Goal: Task Accomplishment & Management: Complete application form

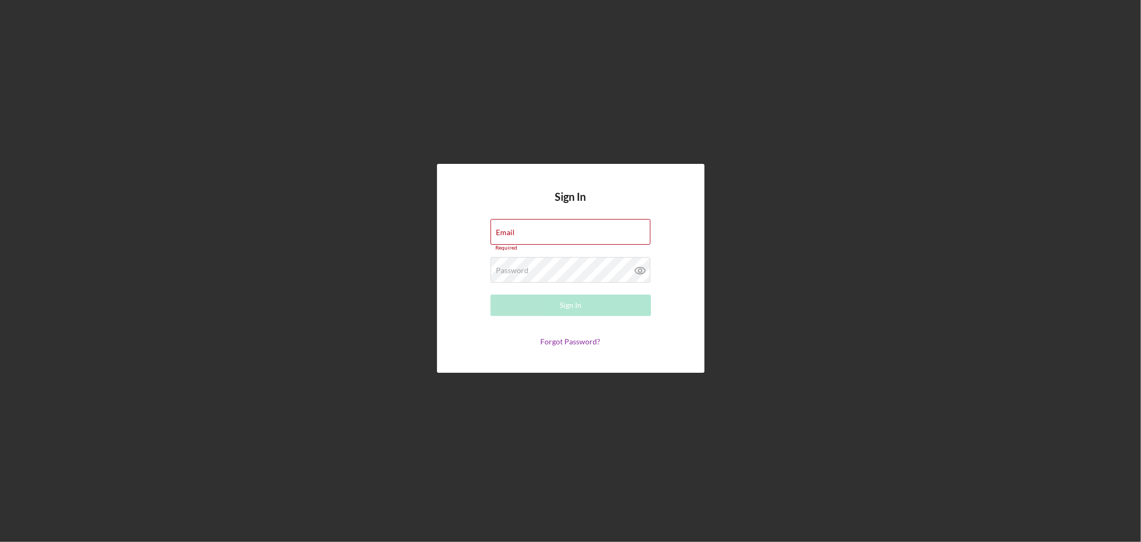
type input "[EMAIL_ADDRESS][DOMAIN_NAME]"
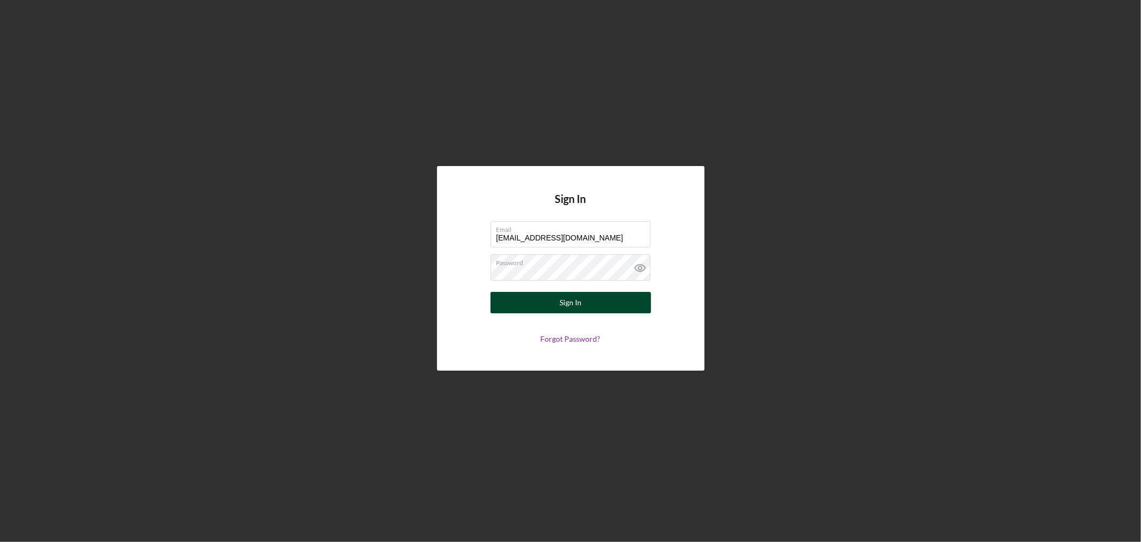
click at [568, 302] on div "Sign In" at bounding box center [571, 302] width 22 height 21
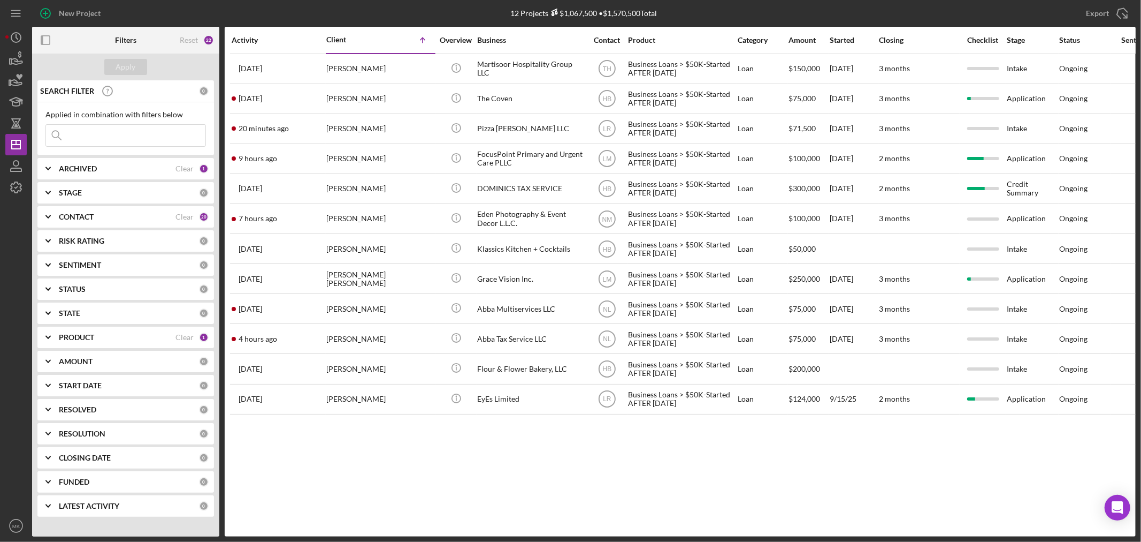
click at [68, 334] on b "PRODUCT" at bounding box center [76, 337] width 35 height 9
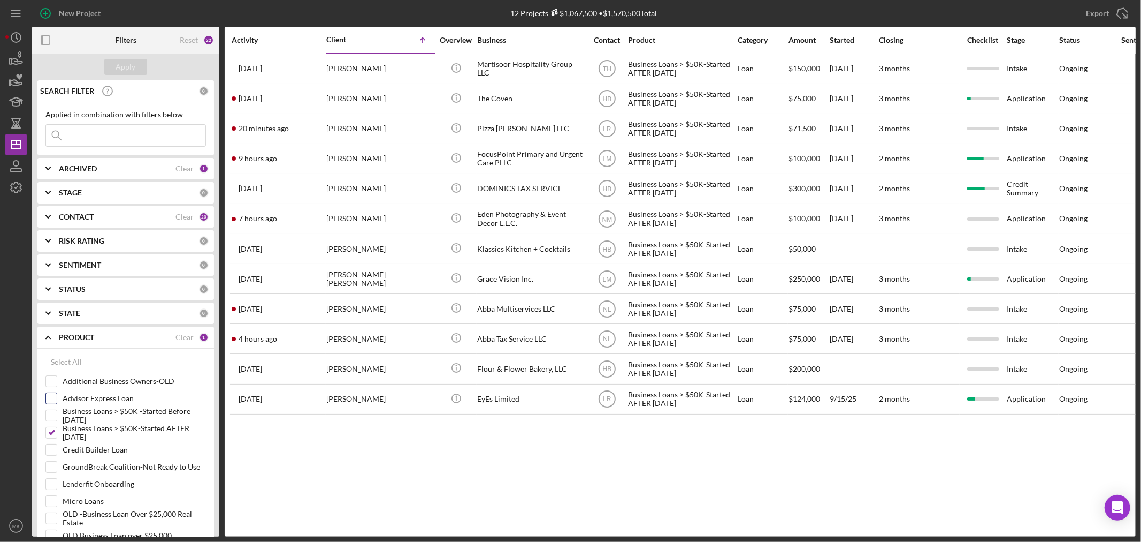
click at [55, 396] on input "Advisor Express Loan" at bounding box center [51, 398] width 11 height 11
checkbox input "true"
click at [124, 63] on div "Apply" at bounding box center [126, 67] width 20 height 16
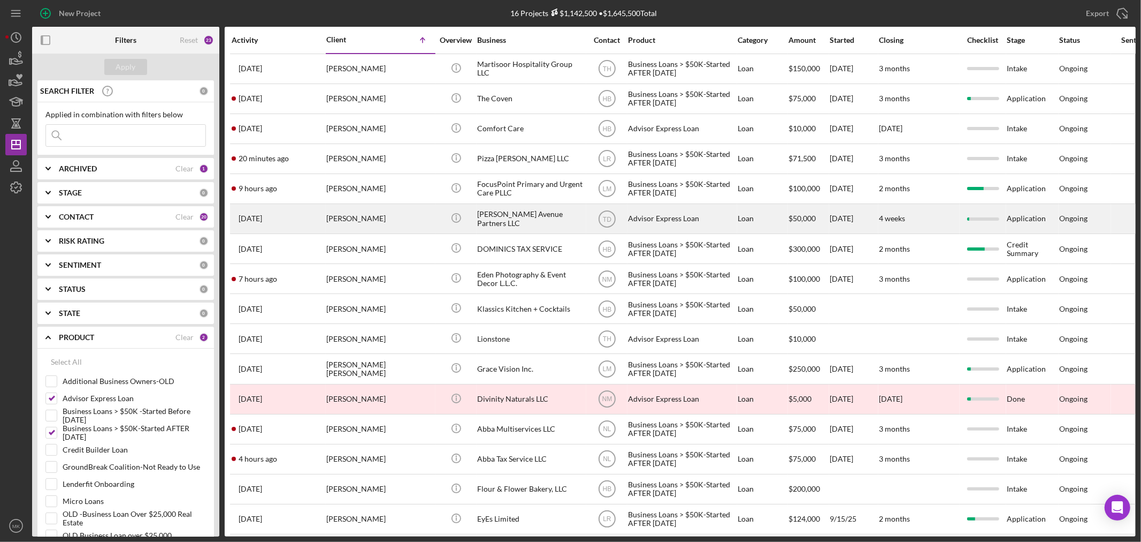
click at [514, 217] on div "[PERSON_NAME] Avenue Partners LLC" at bounding box center [530, 218] width 107 height 28
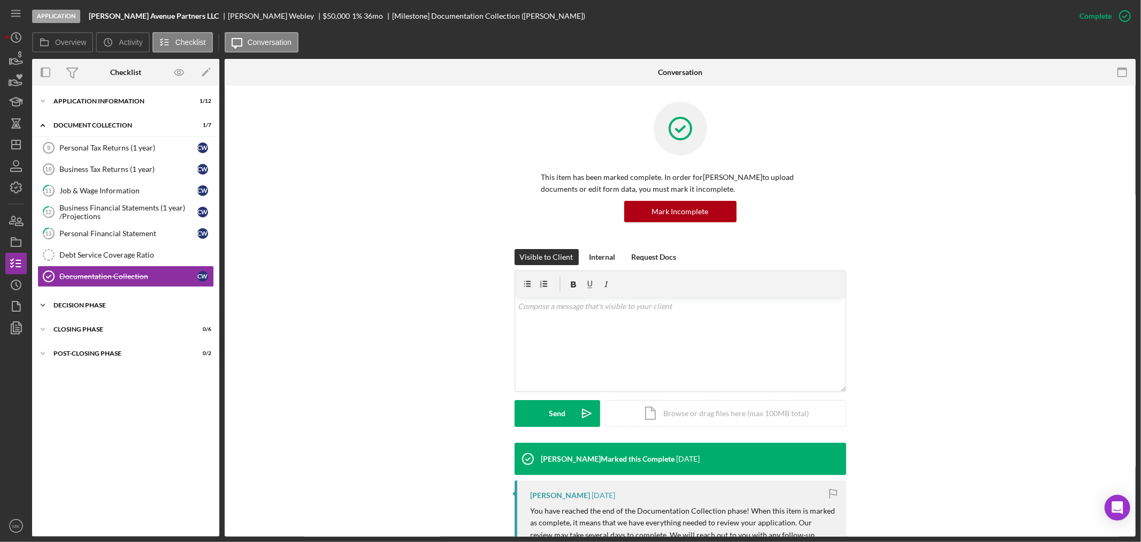
click at [89, 304] on div "Decision Phase" at bounding box center [130, 305] width 152 height 6
click at [116, 350] on div "Credit Memo Prep" at bounding box center [136, 349] width 154 height 9
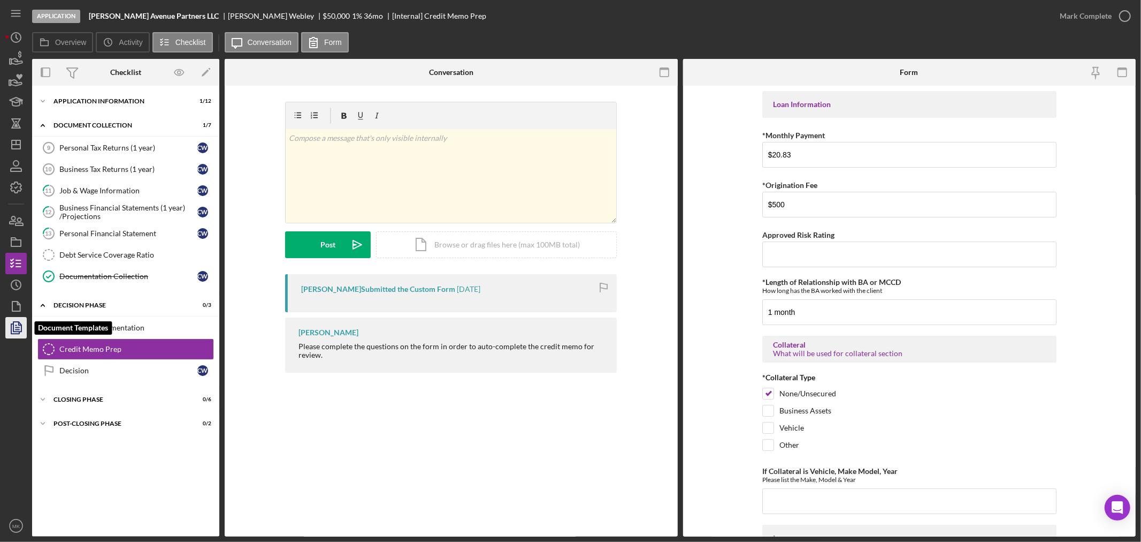
click at [18, 329] on icon "button" at bounding box center [18, 327] width 4 height 4
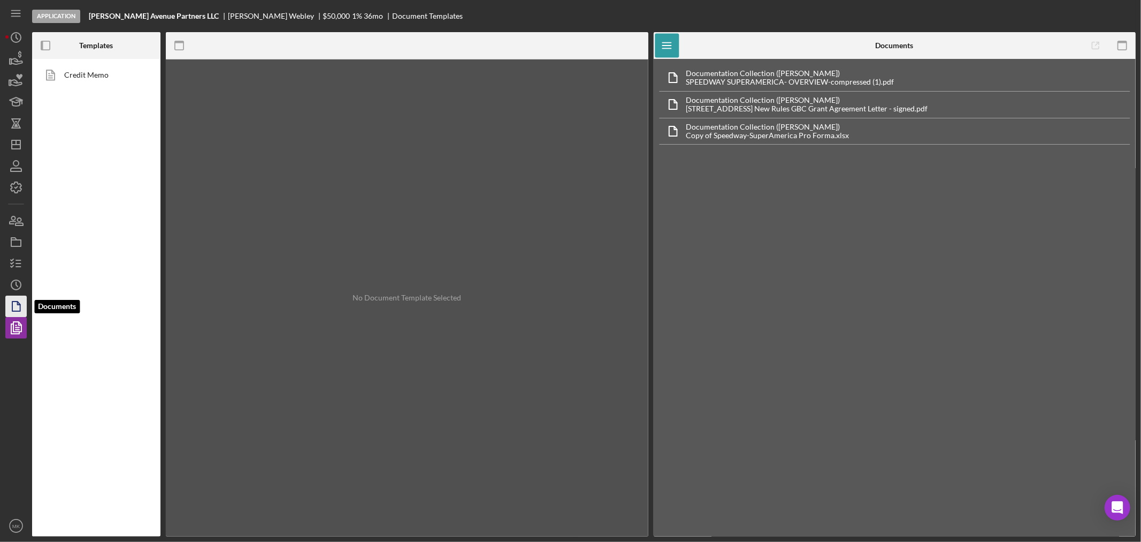
click at [18, 307] on icon "button" at bounding box center [16, 306] width 27 height 27
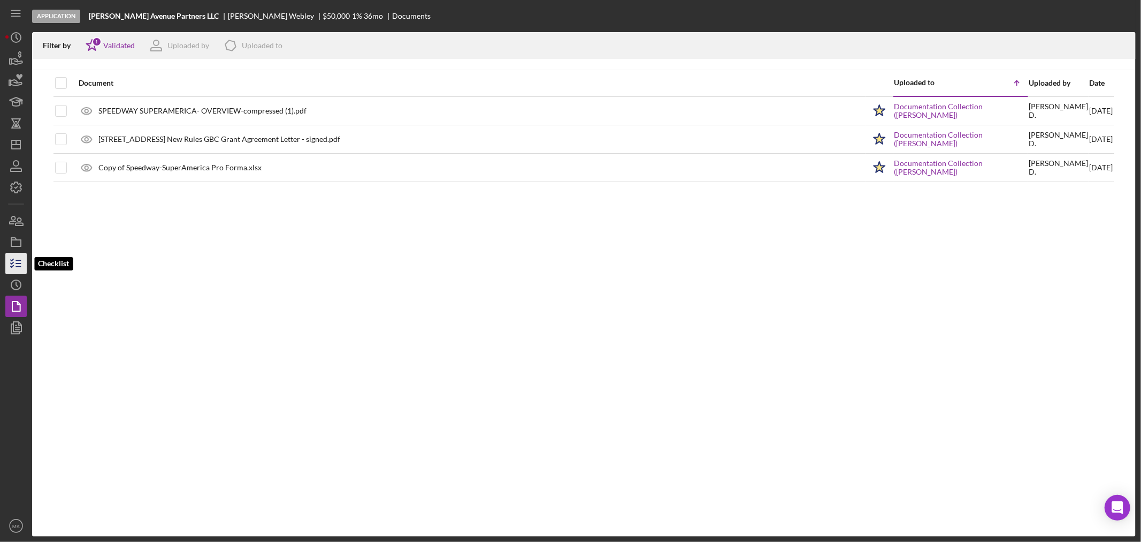
click at [18, 263] on line "button" at bounding box center [18, 263] width 5 height 0
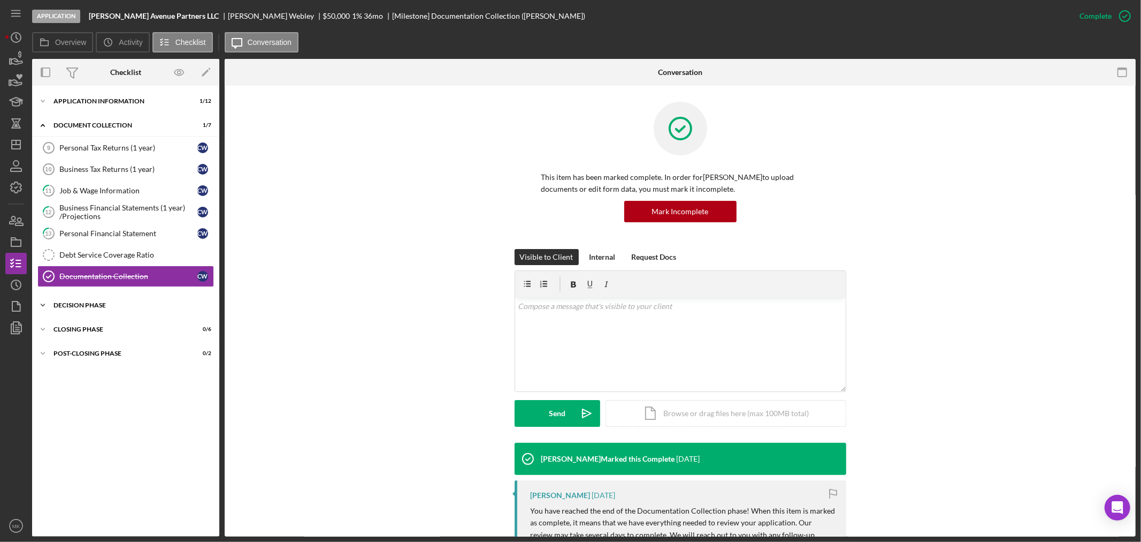
click at [43, 303] on icon "Icon/Expander" at bounding box center [42, 304] width 21 height 21
click at [113, 346] on div "Credit Memo Prep" at bounding box center [136, 349] width 154 height 9
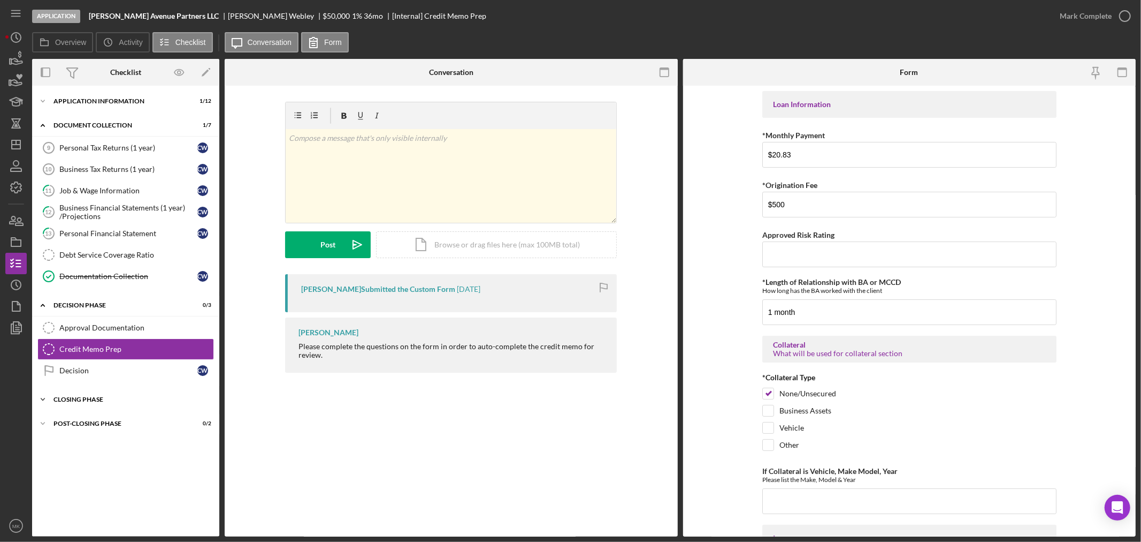
click at [94, 398] on div "Closing Phase" at bounding box center [130, 399] width 152 height 6
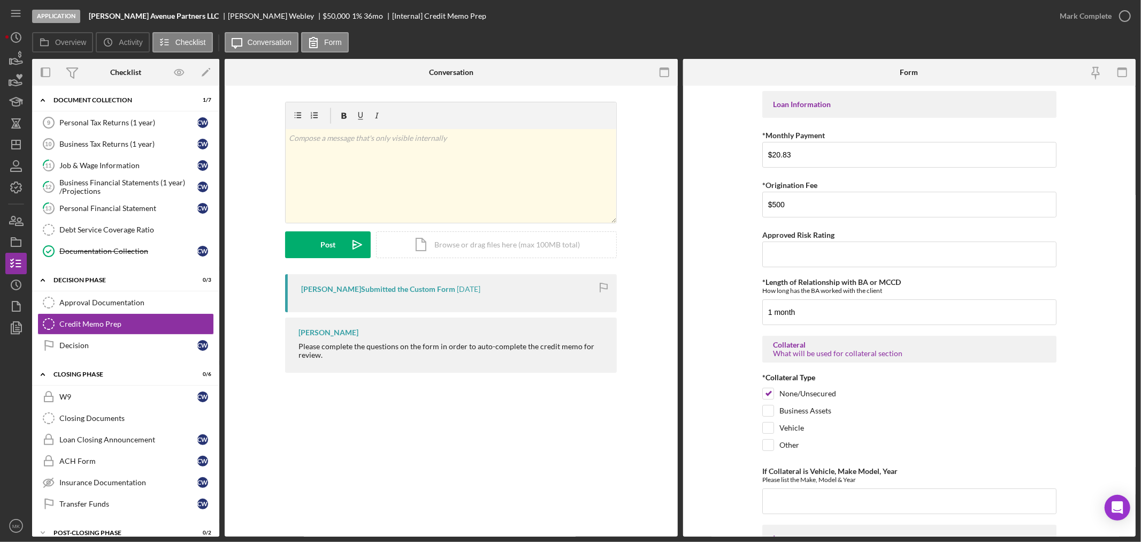
scroll to position [24, 0]
click at [133, 299] on link "Approval Documentation Approval Documentation" at bounding box center [125, 303] width 177 height 21
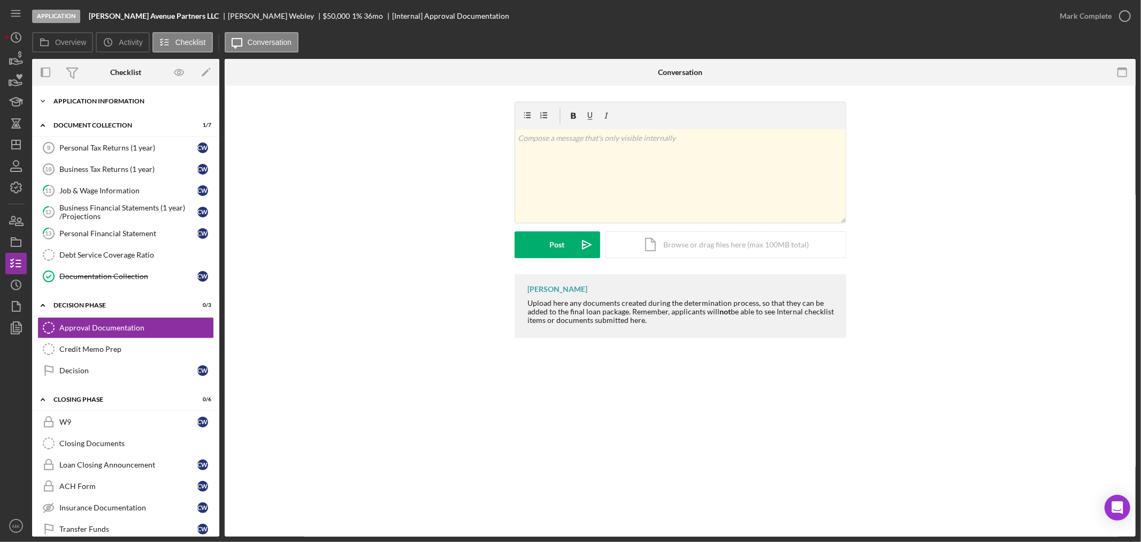
click at [116, 101] on div "Application Information" at bounding box center [130, 101] width 152 height 6
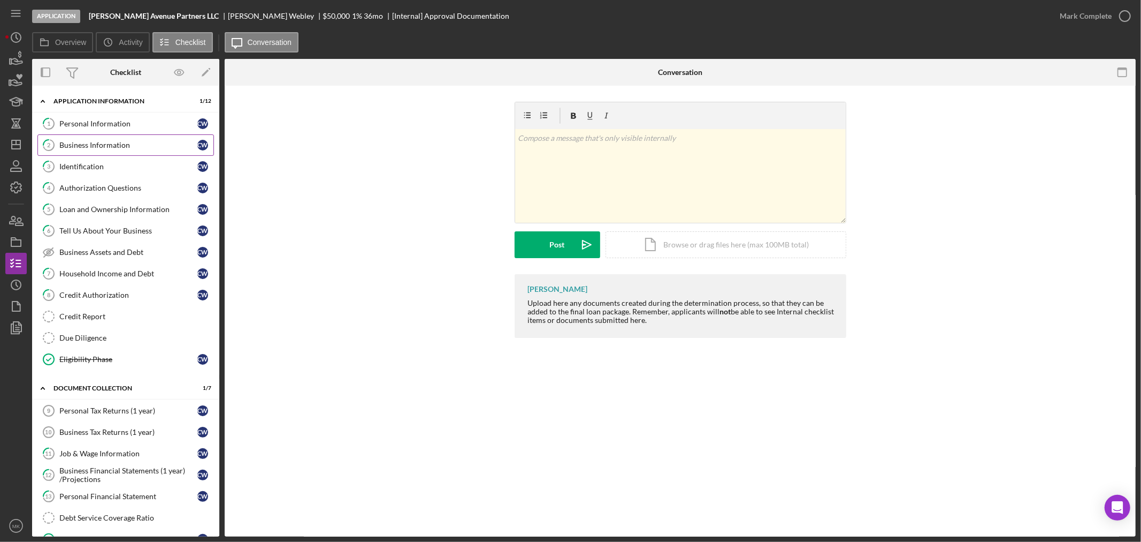
click at [119, 142] on div "Business Information" at bounding box center [128, 145] width 138 height 9
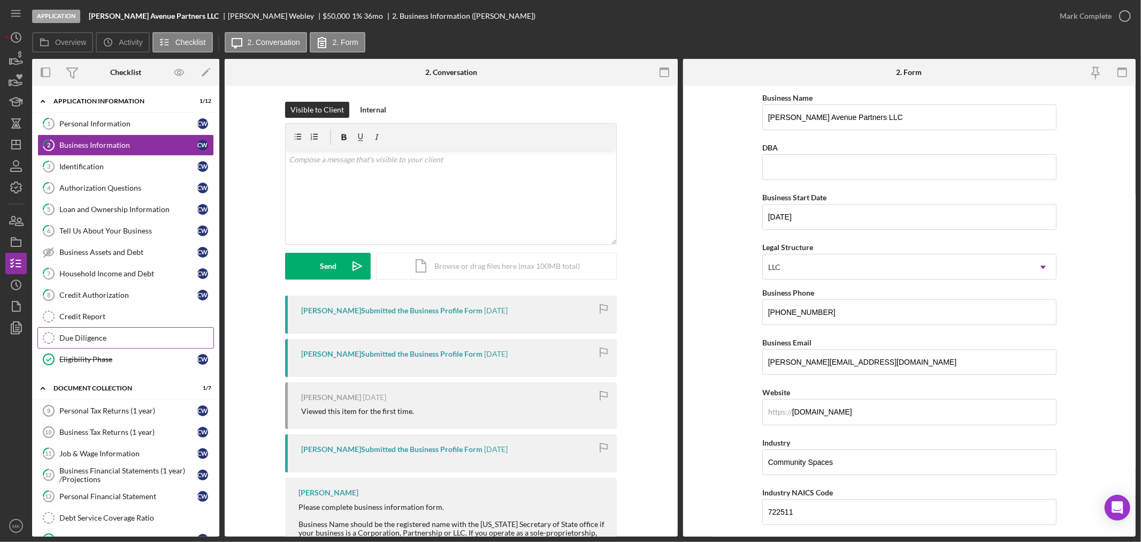
click at [120, 341] on div "Due Diligence" at bounding box center [136, 337] width 154 height 9
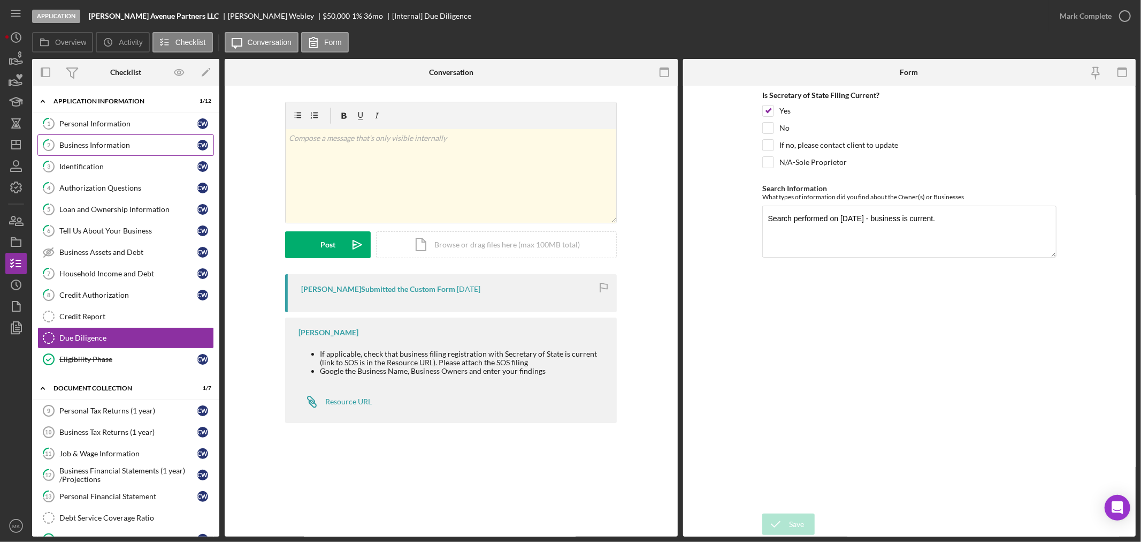
click at [148, 146] on div "Business Information" at bounding box center [128, 145] width 138 height 9
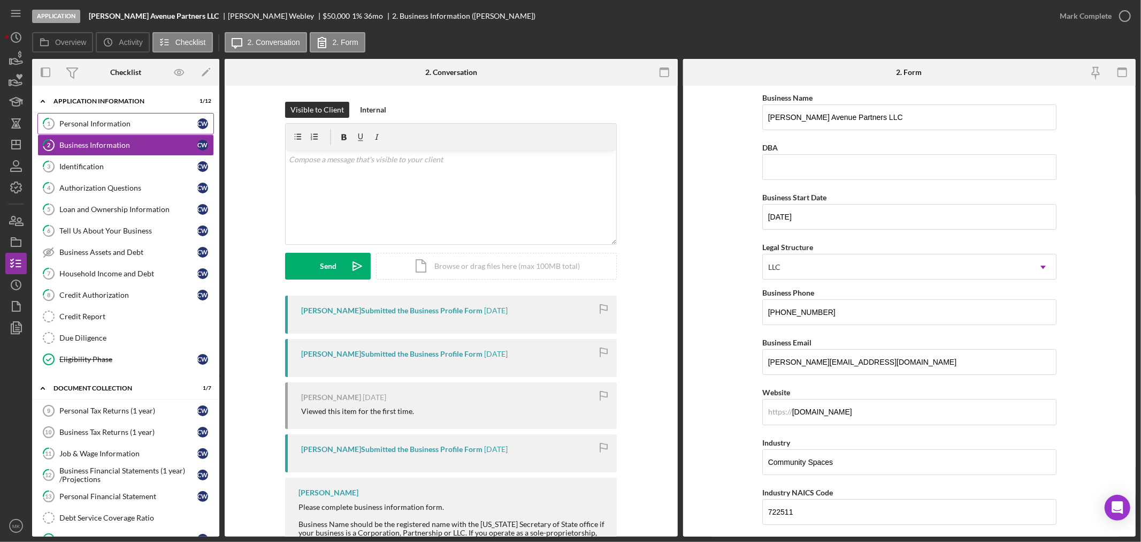
click at [145, 120] on div "Personal Information" at bounding box center [128, 123] width 138 height 9
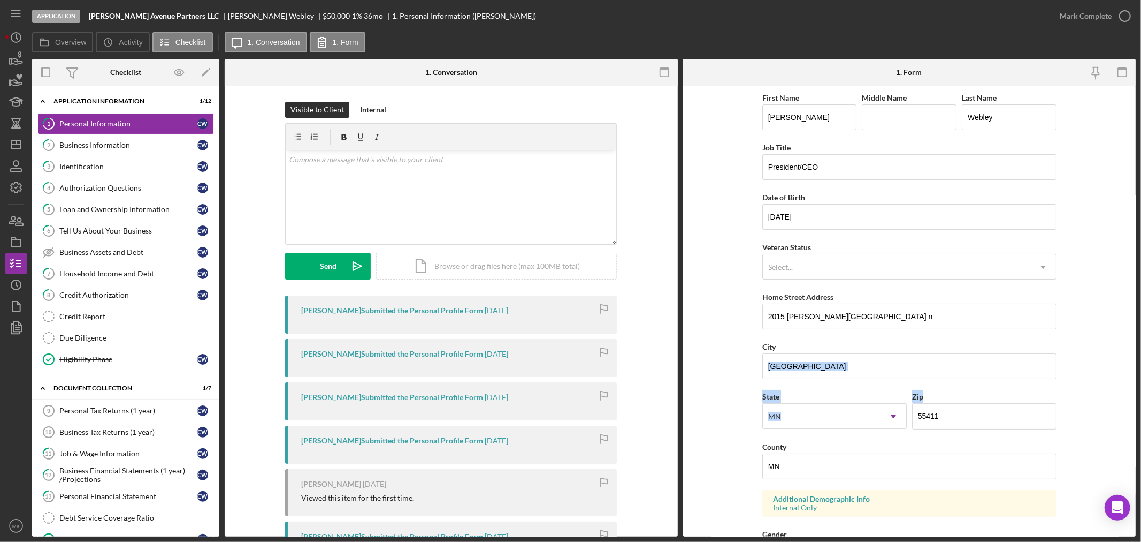
drag, startPoint x: 1131, startPoint y: 354, endPoint x: 1127, endPoint y: 413, distance: 59.0
click at [1127, 413] on form "First Name [PERSON_NAME] Middle Name Last Name Webley Job Title President/CEO D…" at bounding box center [909, 311] width 453 height 451
click at [1107, 391] on form "First Name [PERSON_NAME] Middle Name Last Name Webley Job Title President/CEO D…" at bounding box center [909, 311] width 453 height 451
drag, startPoint x: 1132, startPoint y: 360, endPoint x: 1134, endPoint y: 394, distance: 34.3
click at [1135, 393] on form "First Name [PERSON_NAME] Middle Name Last Name Webley Job Title President/CEO D…" at bounding box center [909, 311] width 453 height 451
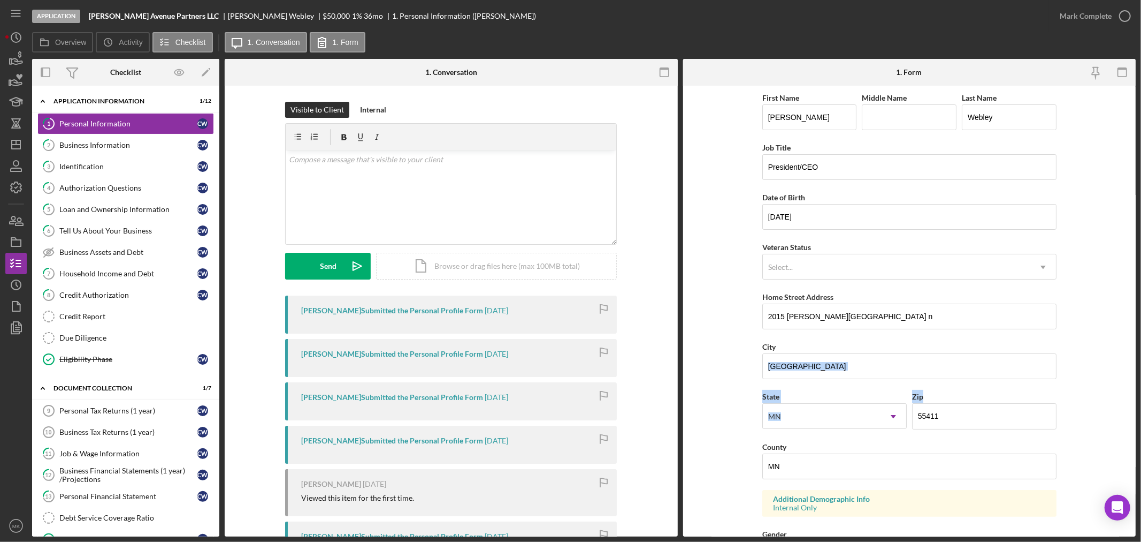
click at [1097, 399] on form "First Name [PERSON_NAME] Middle Name Last Name Webley Job Title President/CEO D…" at bounding box center [909, 311] width 453 height 451
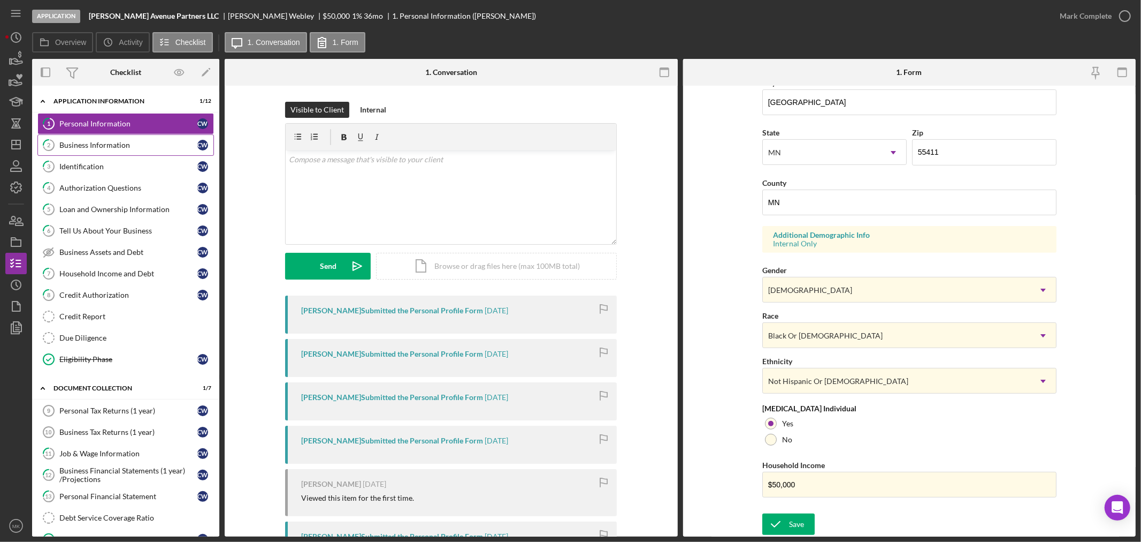
click at [118, 142] on div "Business Information" at bounding box center [128, 145] width 138 height 9
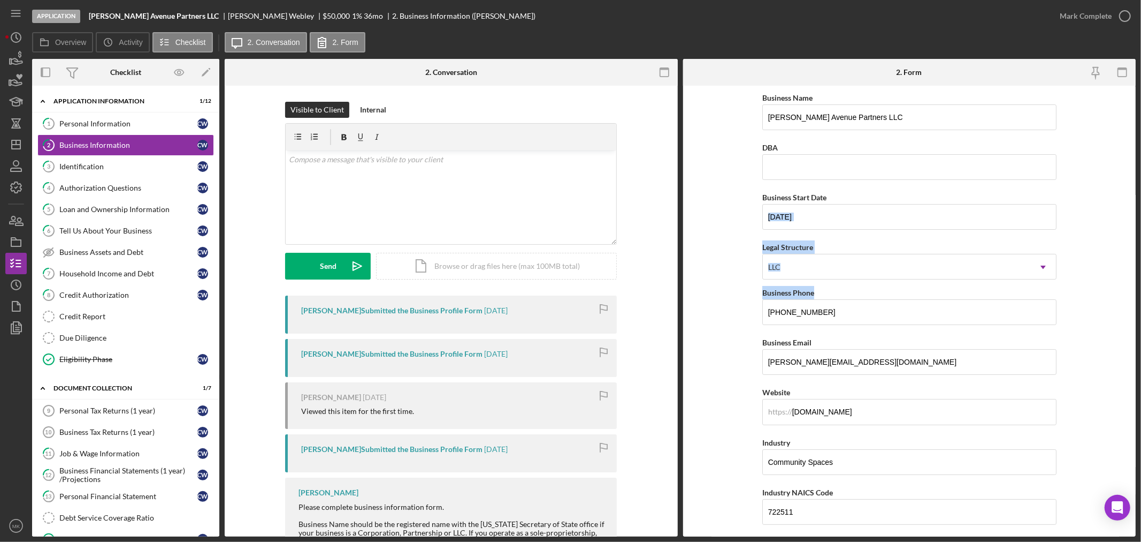
drag, startPoint x: 1132, startPoint y: 222, endPoint x: 1138, endPoint y: 292, distance: 70.8
click at [1138, 292] on div "Application [PERSON_NAME] Avenue Partners LLC [PERSON_NAME] $50,000 $50,000 1 %…" at bounding box center [570, 271] width 1141 height 542
click at [1097, 316] on form "Business Name [PERSON_NAME] Avenue Partners LLC DBA Business Start Date [DATE] …" at bounding box center [909, 311] width 453 height 451
drag, startPoint x: 1132, startPoint y: 226, endPoint x: 1141, endPoint y: 287, distance: 61.6
click at [1141, 287] on div "Application [PERSON_NAME] Avenue Partners LLC [PERSON_NAME] $50,000 $50,000 1 %…" at bounding box center [570, 271] width 1141 height 542
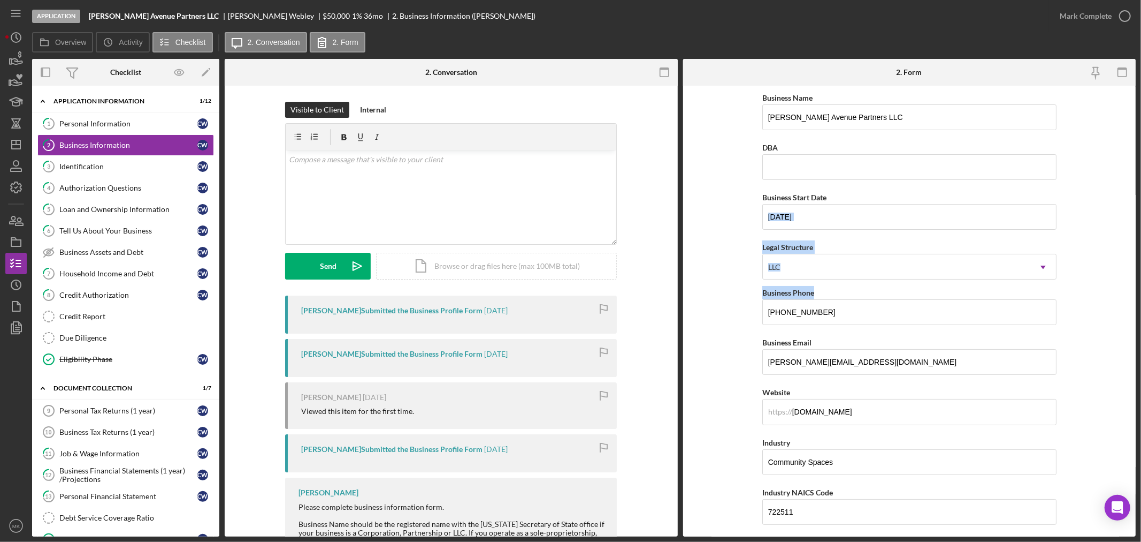
click at [1096, 297] on form "Business Name [PERSON_NAME] Avenue Partners LLC DBA Business Start Date [DATE] …" at bounding box center [909, 311] width 453 height 451
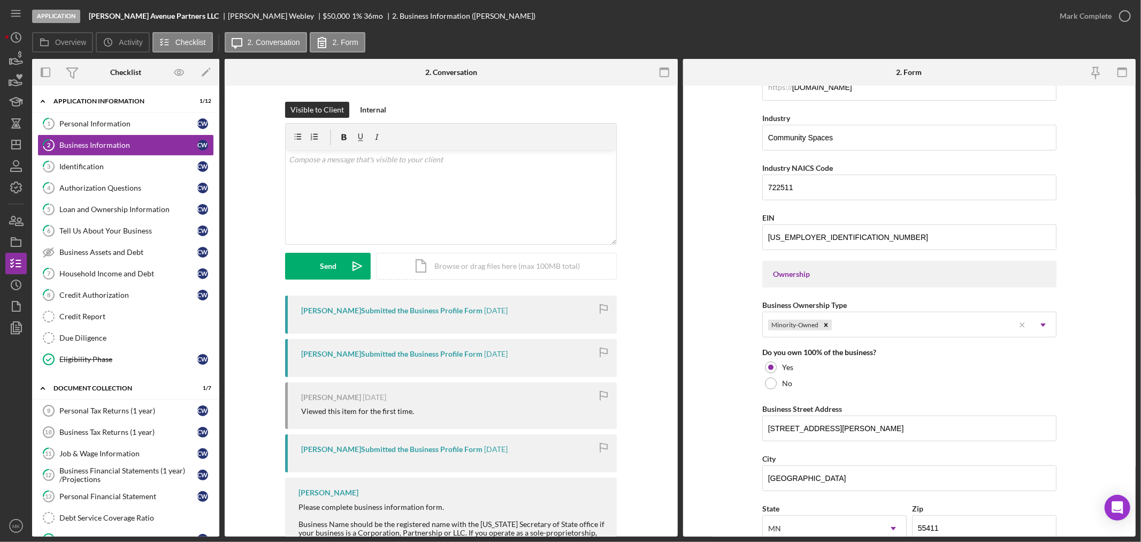
scroll to position [350, 0]
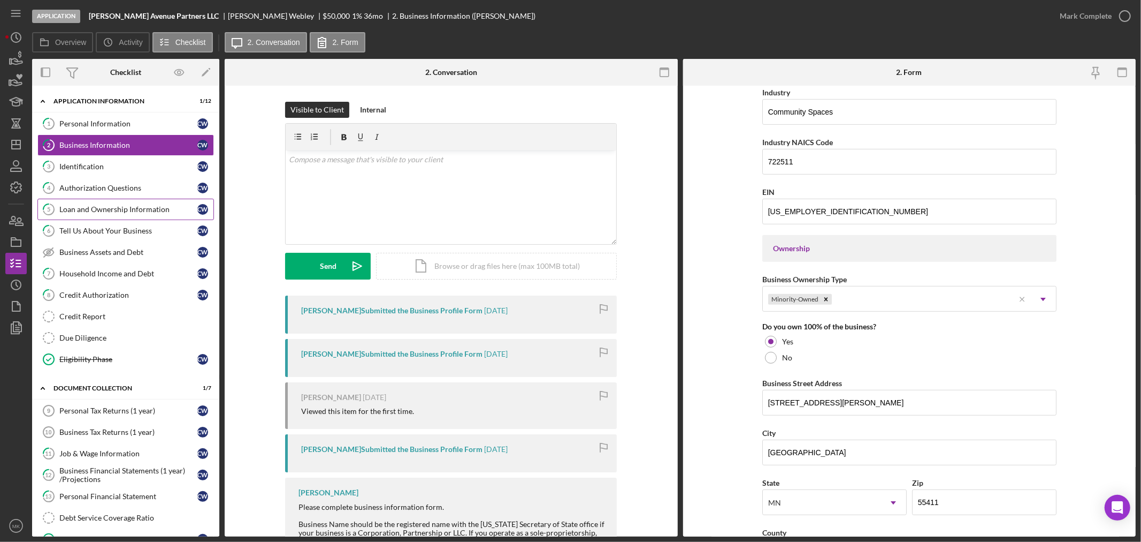
click at [148, 208] on div "Loan and Ownership Information" at bounding box center [128, 209] width 138 height 9
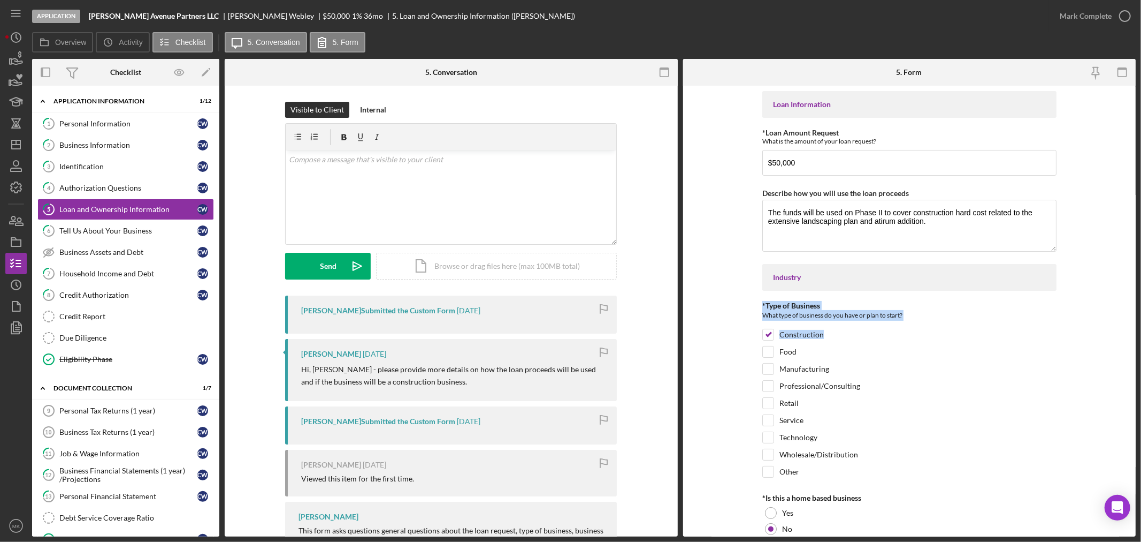
drag, startPoint x: 1132, startPoint y: 266, endPoint x: 1140, endPoint y: 345, distance: 79.1
click at [1140, 345] on div "Application [PERSON_NAME] Avenue Partners LLC [PERSON_NAME] $50,000 $50,000 1 %…" at bounding box center [570, 271] width 1141 height 542
click at [1064, 359] on form "Loan Information *Loan Amount Request What is the amount of your loan request? …" at bounding box center [909, 311] width 453 height 451
drag, startPoint x: 767, startPoint y: 218, endPoint x: 931, endPoint y: 222, distance: 163.8
click at [931, 222] on textarea "The funds will be used on Phase II to cover construction hard cost related to t…" at bounding box center [909, 225] width 294 height 51
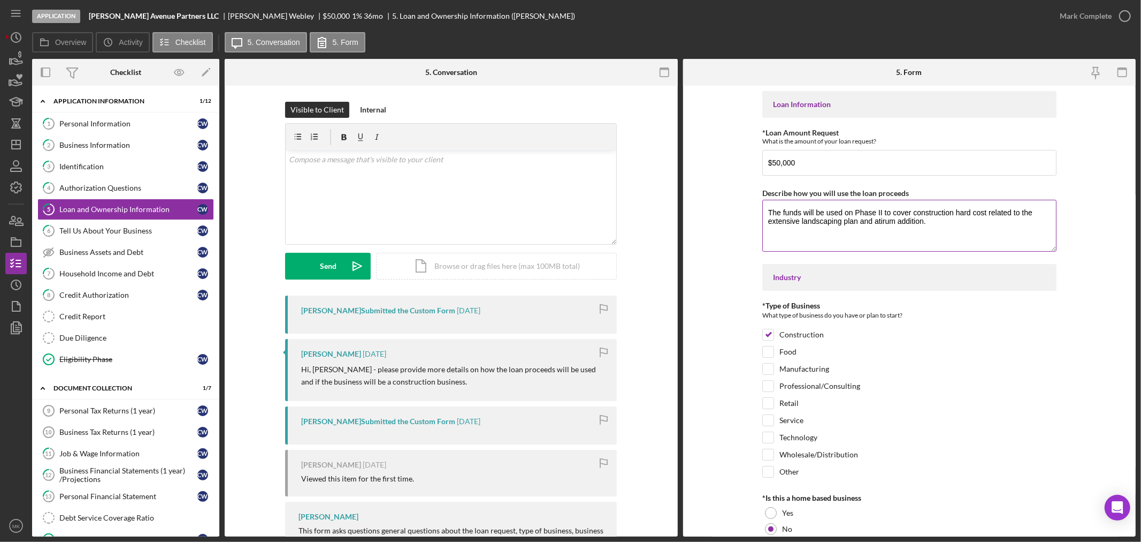
click at [936, 218] on textarea "The funds will be used on Phase II to cover construction hard cost related to t…" at bounding box center [909, 225] width 294 height 51
drag, startPoint x: 768, startPoint y: 210, endPoint x: 933, endPoint y: 225, distance: 165.5
click at [933, 225] on textarea "The funds will be used on Phase II to cover construction hard cost related to t…" at bounding box center [909, 225] width 294 height 51
click at [104, 316] on div "Credit Report" at bounding box center [136, 316] width 154 height 9
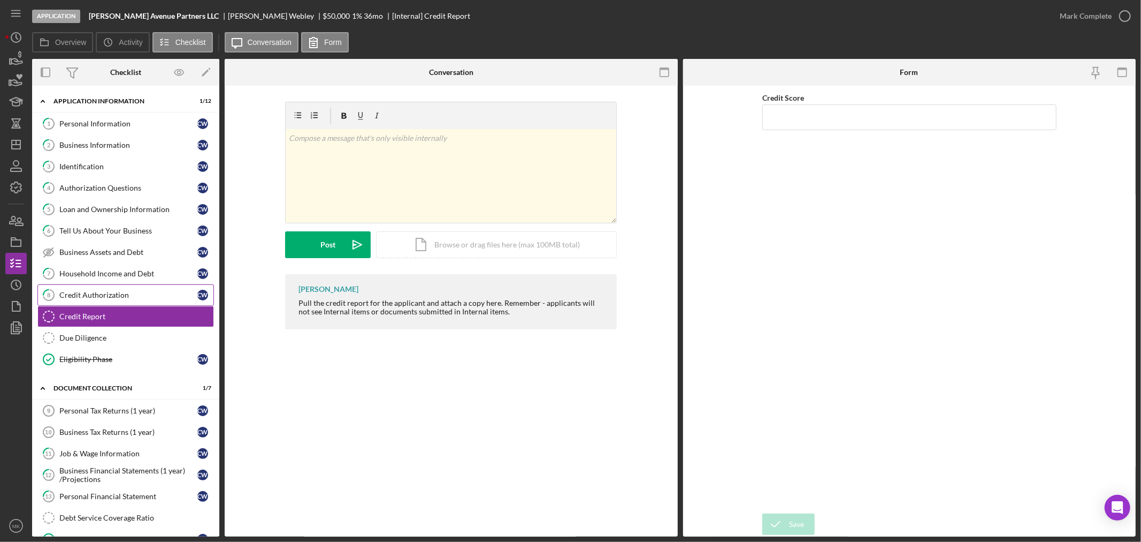
click at [111, 295] on div "Credit Authorization" at bounding box center [128, 295] width 138 height 9
